Goal: Task Accomplishment & Management: Manage account settings

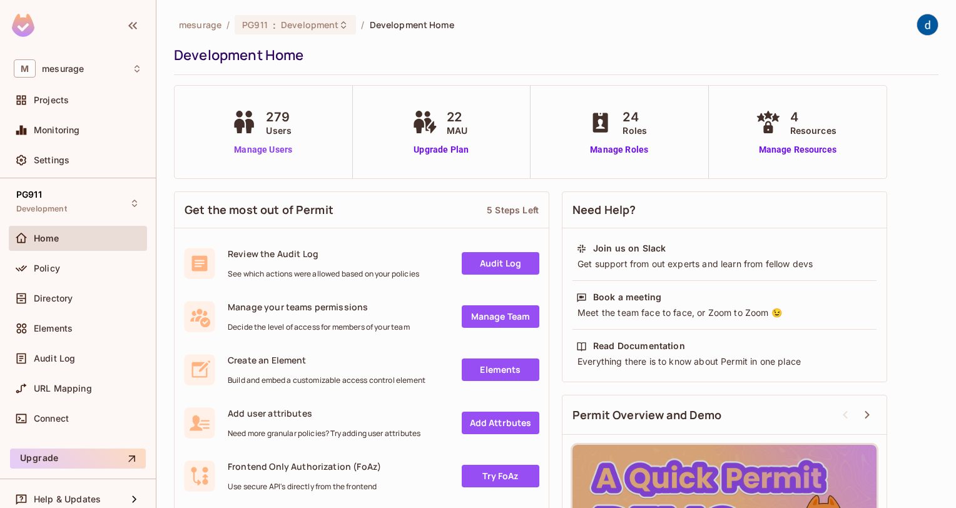
click at [272, 143] on link "Manage Users" at bounding box center [262, 149] width 69 height 13
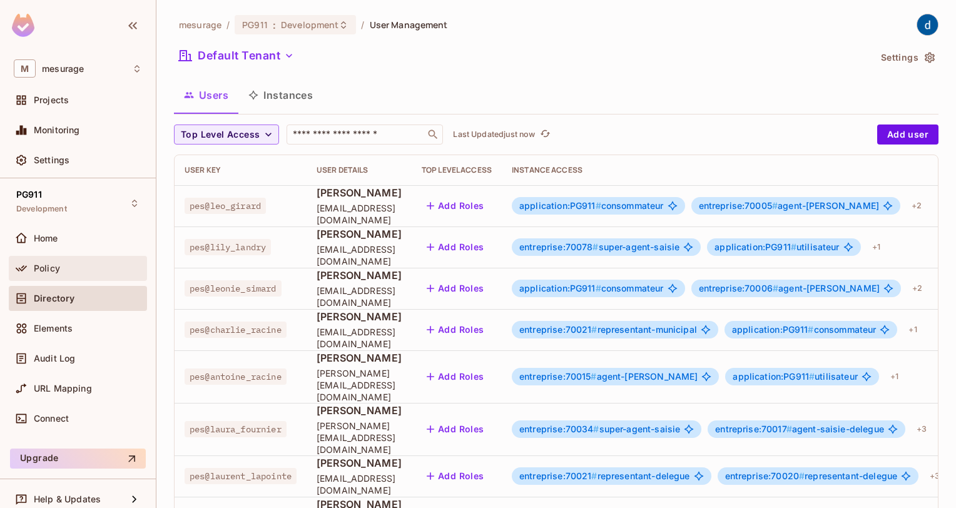
click at [53, 278] on div "Policy" at bounding box center [78, 268] width 138 height 25
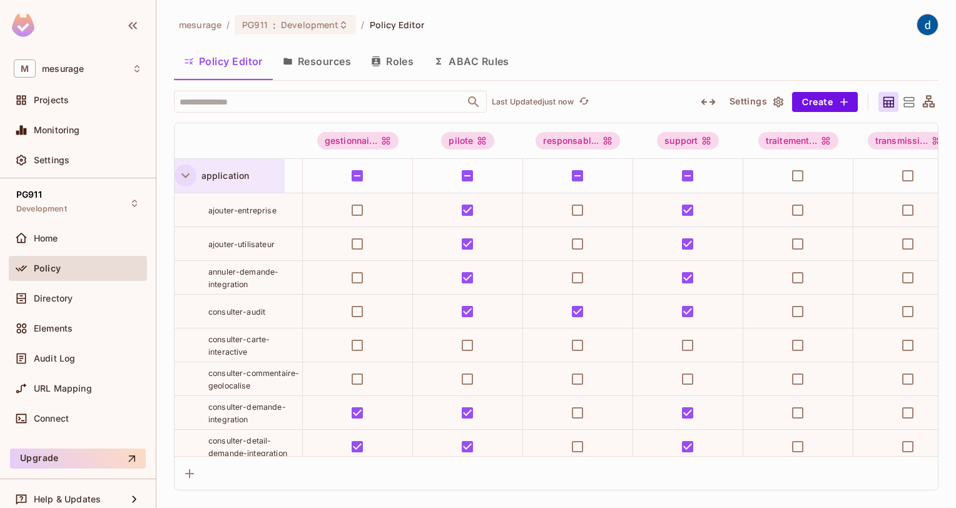
click at [188, 175] on icon "button" at bounding box center [185, 175] width 17 height 17
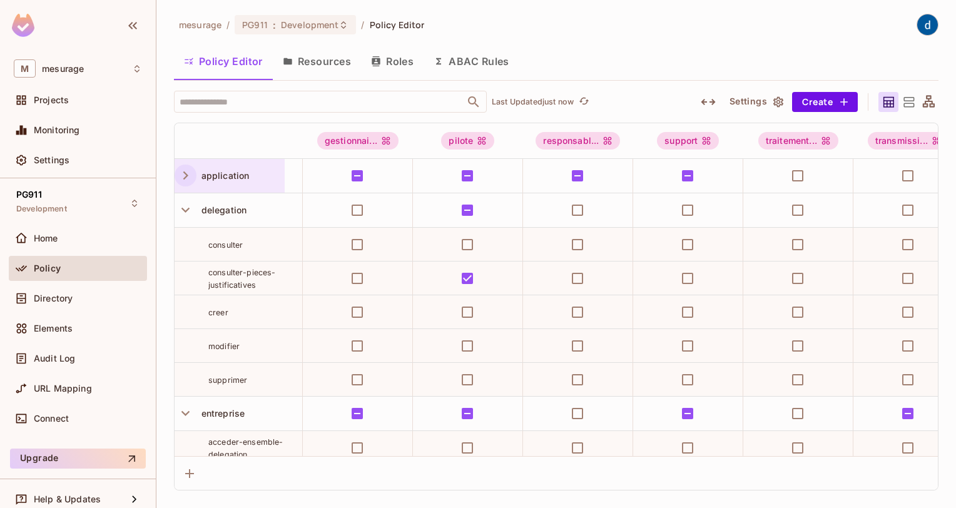
click at [188, 176] on icon "button" at bounding box center [185, 175] width 17 height 17
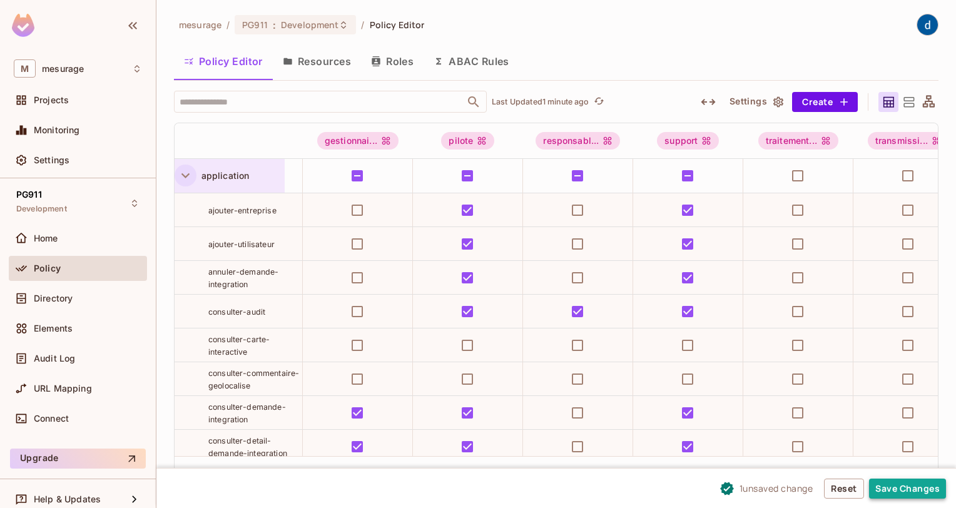
click at [916, 494] on button "Save Changes" at bounding box center [907, 488] width 77 height 20
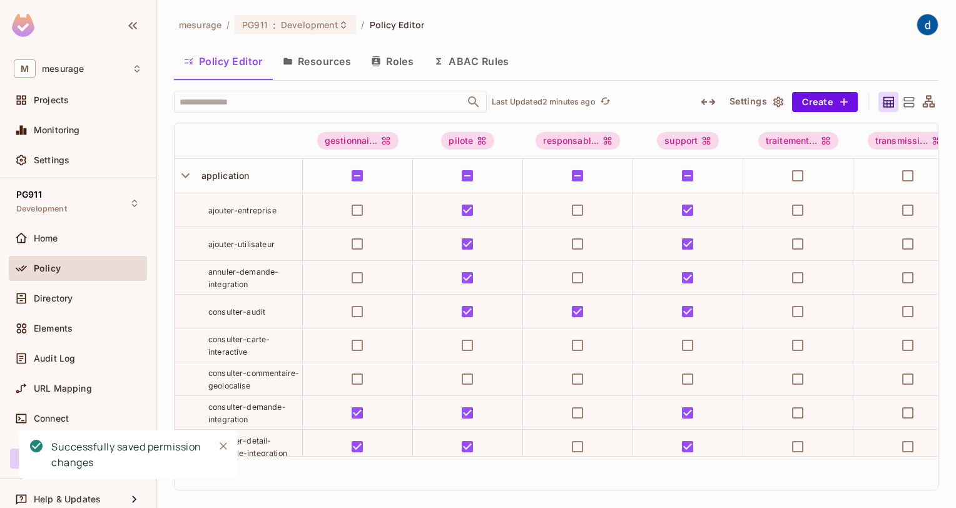
click at [543, 74] on div "Policy Editor Resources Roles ABAC Rules" at bounding box center [556, 61] width 764 height 31
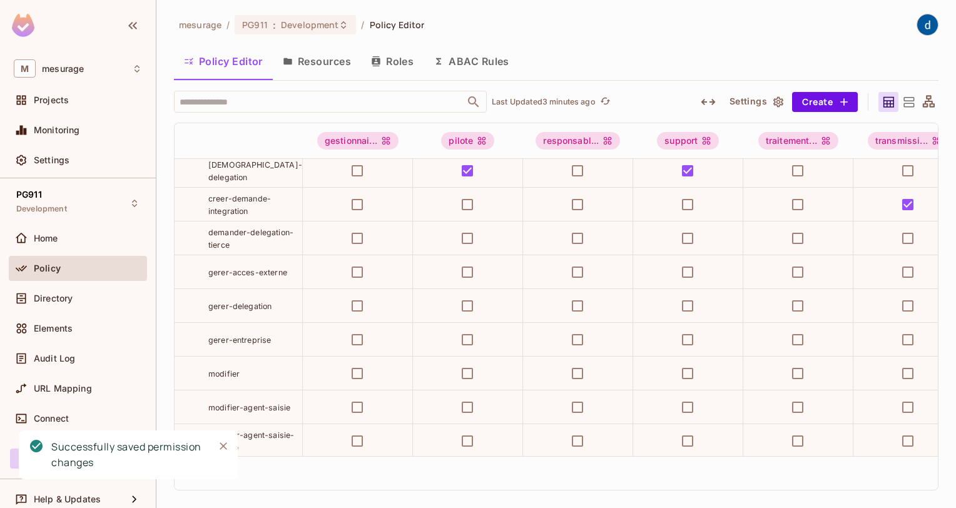
scroll to position [365, 0]
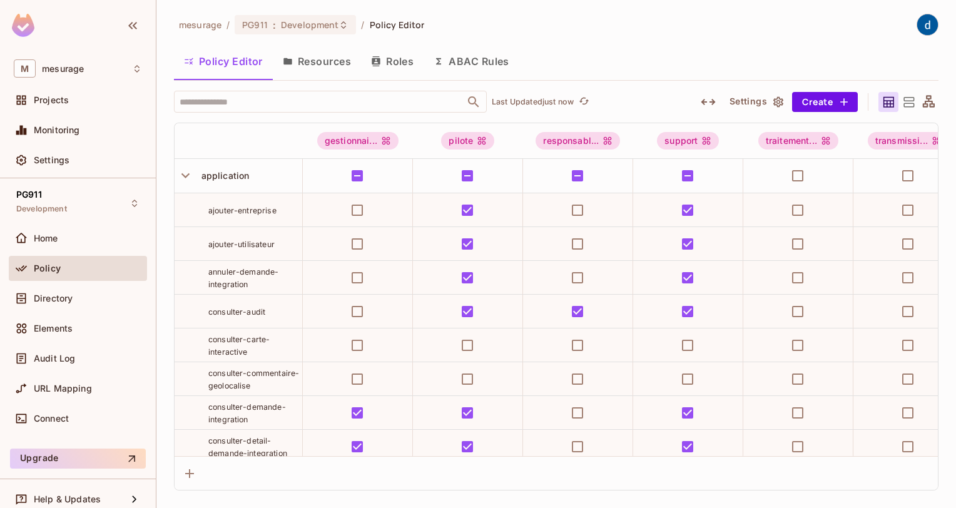
click at [632, 72] on div "Policy Editor Resources Roles ABAC Rules" at bounding box center [556, 61] width 764 height 31
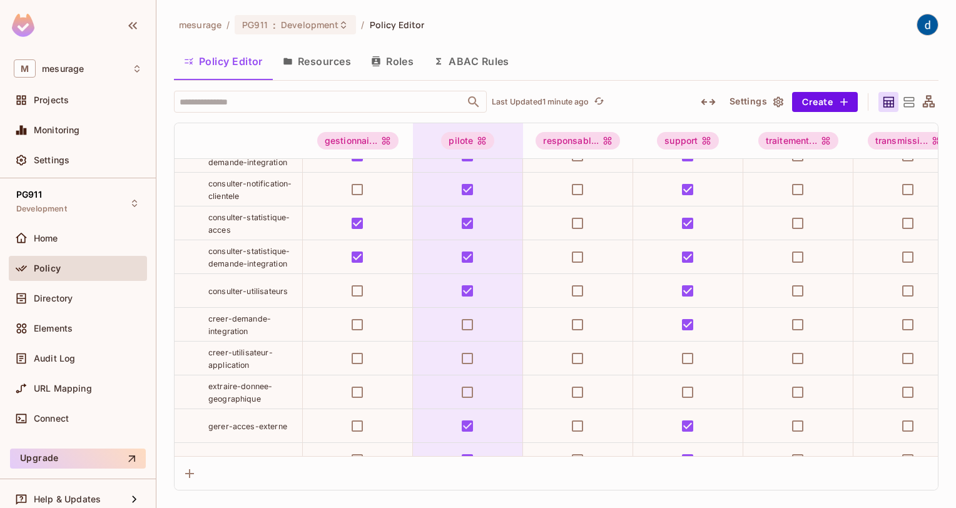
scroll to position [313, 0]
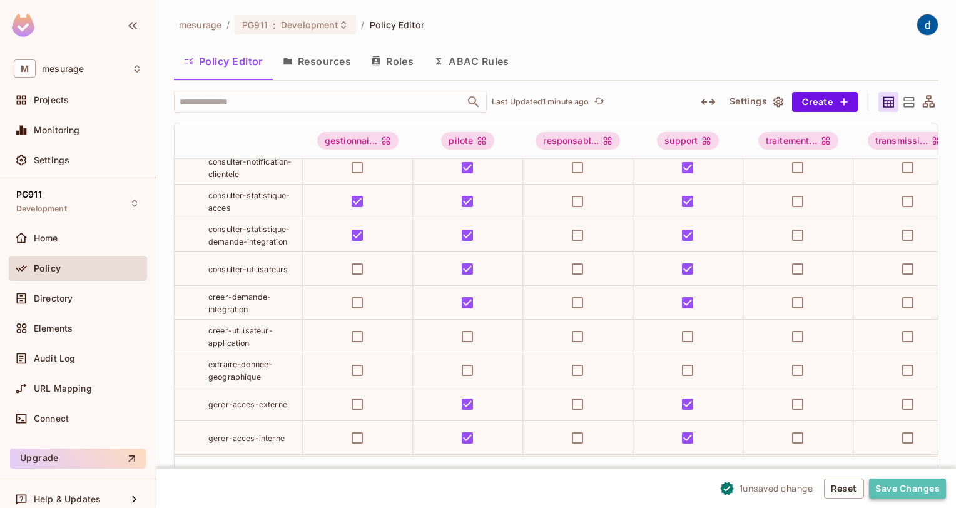
click at [881, 483] on button "Save Changes" at bounding box center [907, 488] width 77 height 20
